Goal: Contribute content

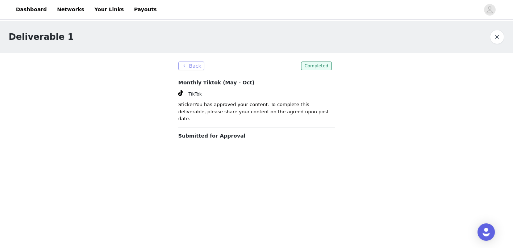
click at [190, 67] on button "Back" at bounding box center [191, 66] width 26 height 9
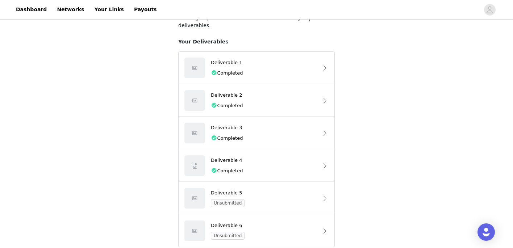
scroll to position [95, 0]
click at [244, 199] on div "Unsubmitted" at bounding box center [265, 203] width 108 height 8
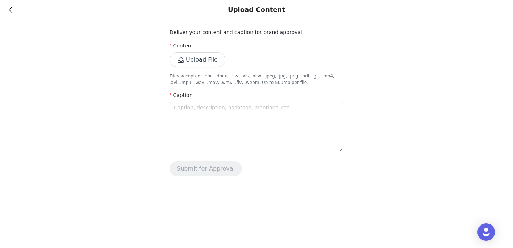
click at [197, 59] on button "Upload File" at bounding box center [197, 59] width 56 height 14
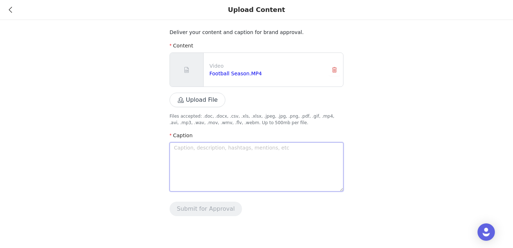
click at [216, 155] on textarea at bounding box center [256, 166] width 174 height 49
paste textarea "Football, friends, and a little team spirit = my kinda game day!🏈💙 Packed these…"
type textarea "Football, friends, and a little team spirit = my kinda game day!🏈💙 Packed these…"
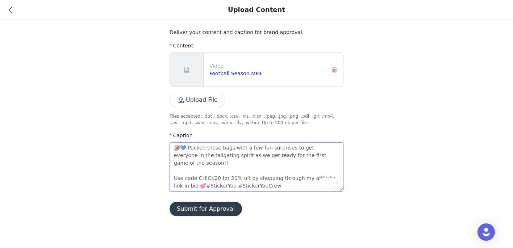
scroll to position [13, 0]
type textarea "Football, friends, and a little team spirit = my kinda game day!🏈💙 Packed these…"
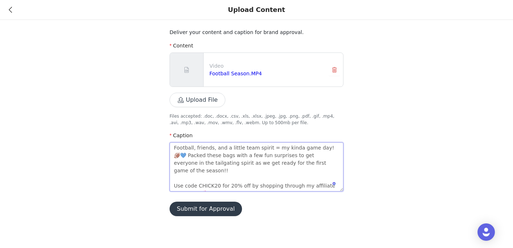
type textarea "Football, friends, and a little team spirit = my kinda game day!🏈💙 Packed these…"
click at [191, 208] on button "Submit for Approval" at bounding box center [205, 209] width 72 height 14
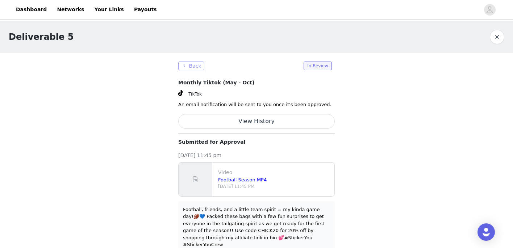
click at [194, 67] on button "Back" at bounding box center [191, 66] width 26 height 9
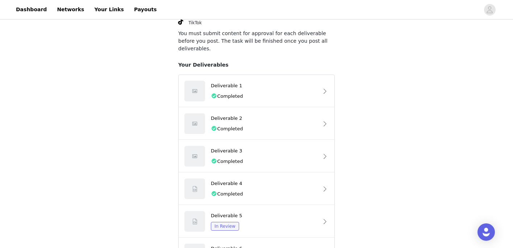
scroll to position [95, 0]
